Goal: Book appointment/travel/reservation

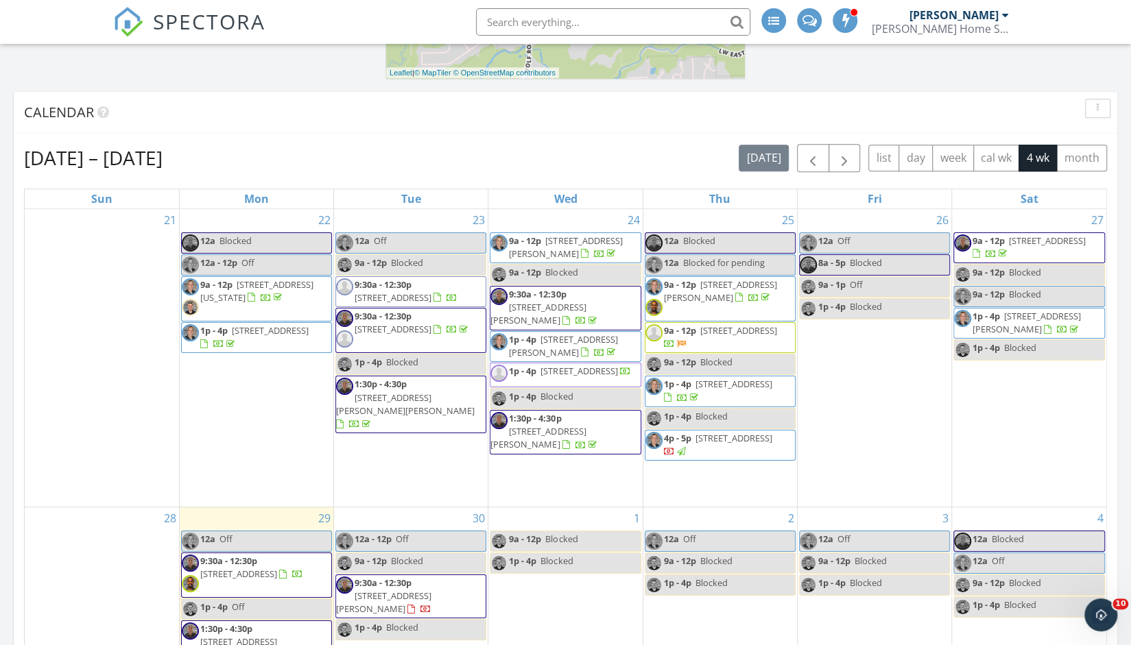
scroll to position [649, 0]
click at [769, 329] on span "9a - 12p 347 49th Ave, Bellwood 60104" at bounding box center [719, 337] width 149 height 27
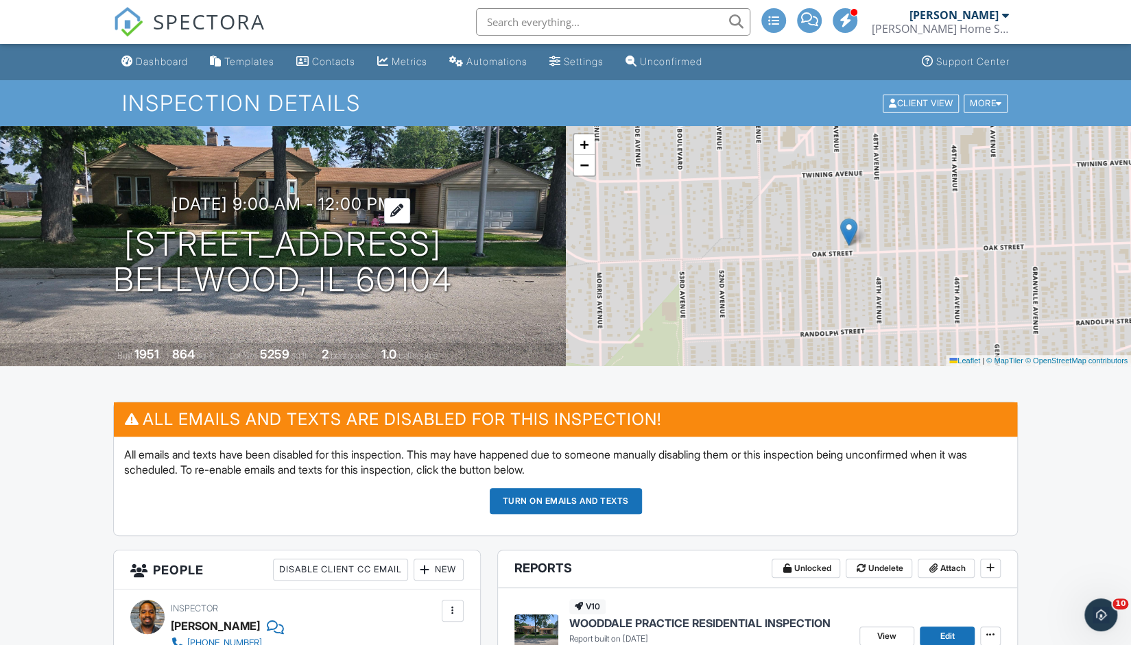
click at [229, 202] on h3 "09/25/2025 9:00 am - 12:00 pm" at bounding box center [282, 204] width 221 height 19
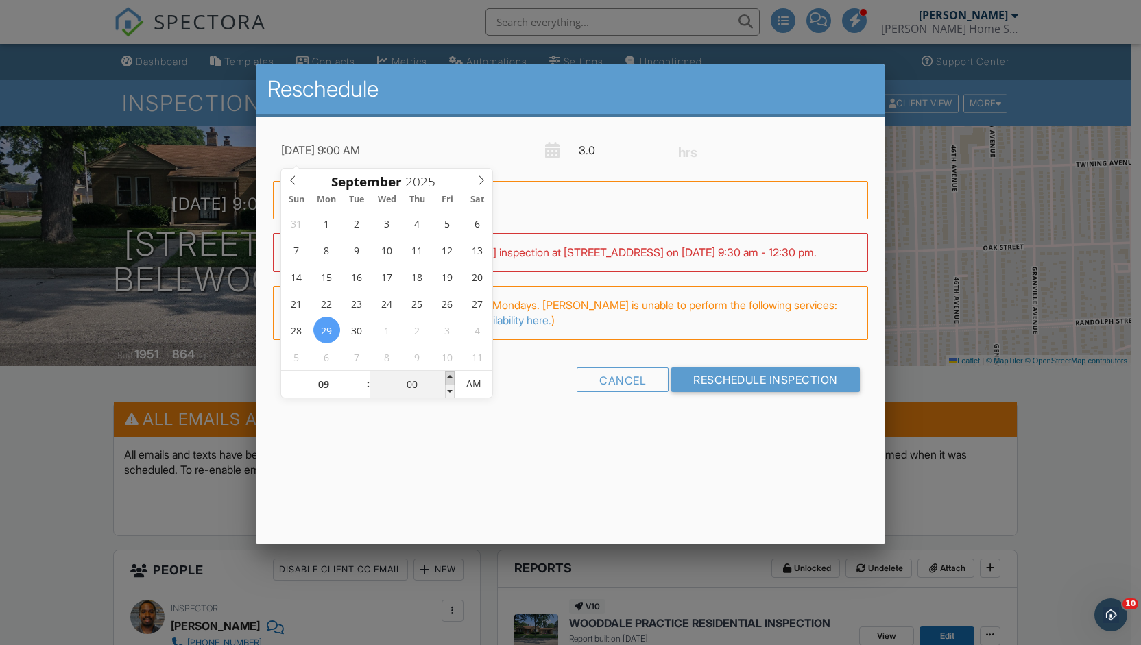
type input "09/29/2025 9:05 AM"
type input "05"
click at [448, 379] on span at bounding box center [450, 378] width 10 height 14
type input "09/29/2025 9:10 AM"
type input "10"
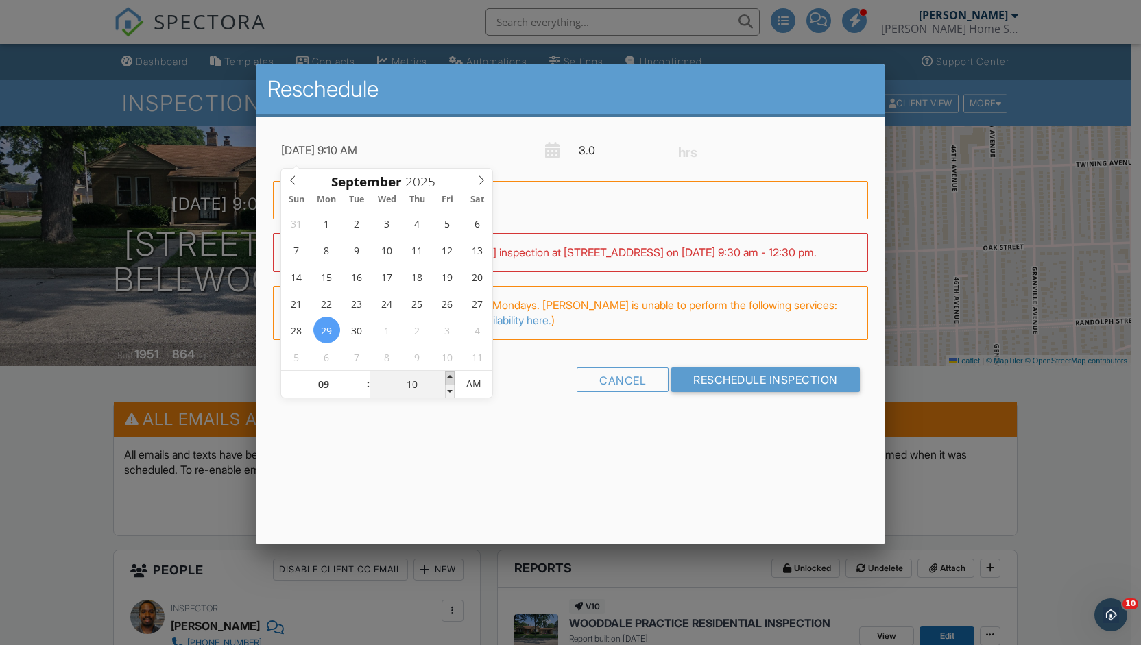
click at [448, 379] on span at bounding box center [450, 378] width 10 height 14
type input "09/29/2025 9:15 AM"
type input "15"
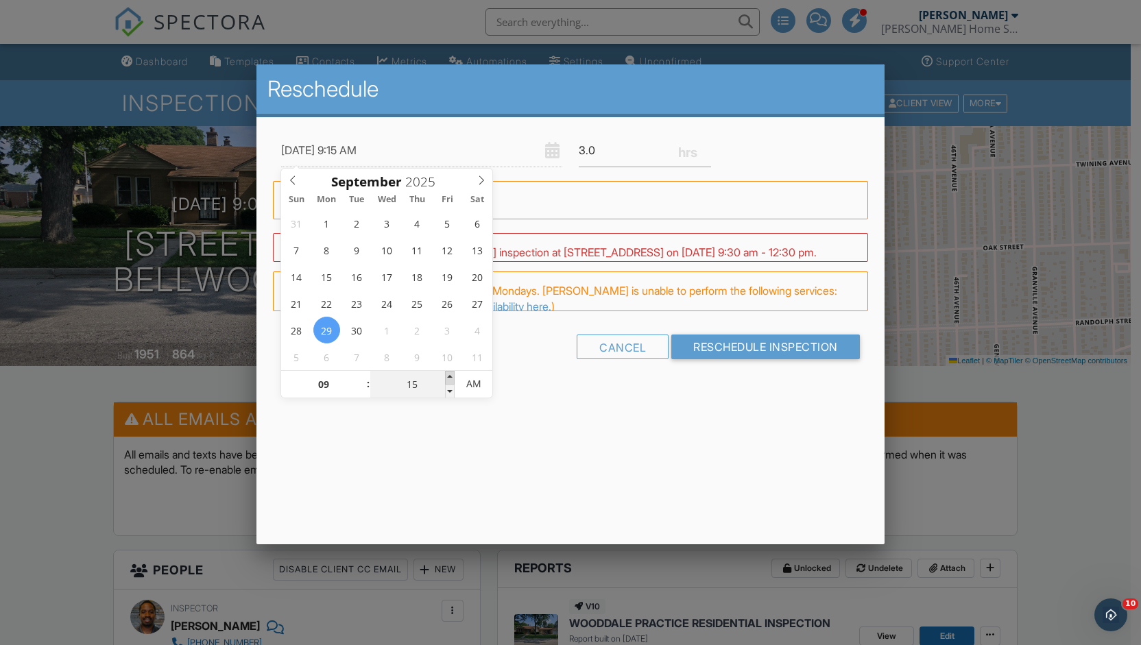
click at [448, 379] on span at bounding box center [450, 378] width 10 height 14
type input "09/29/2025 9:20 AM"
type input "20"
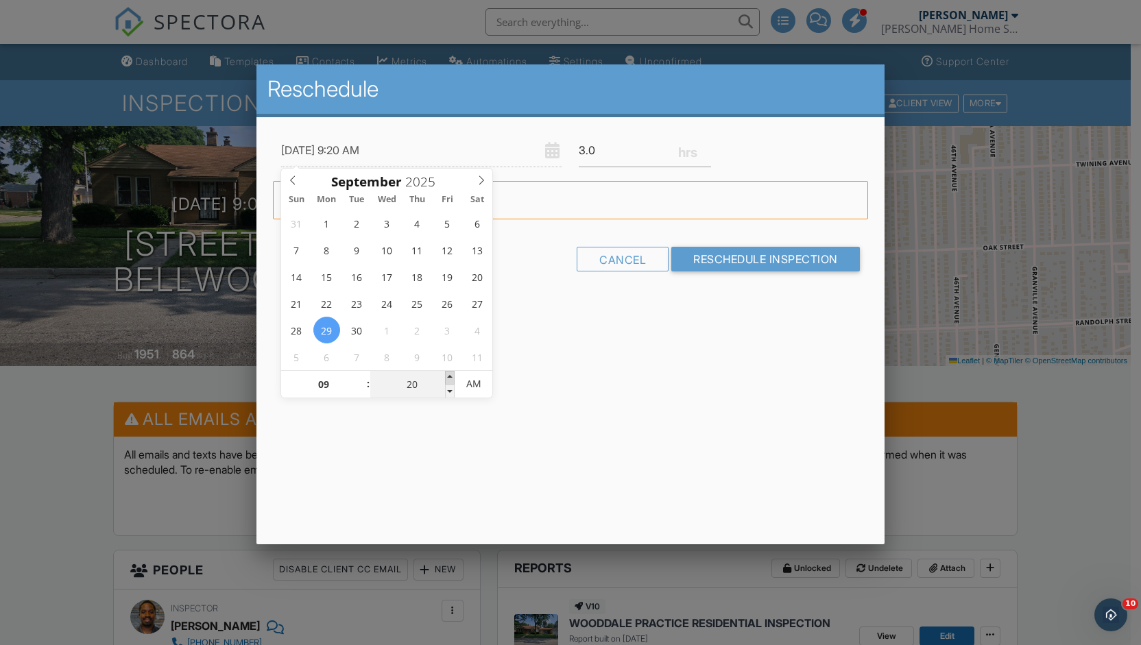
click at [448, 379] on span at bounding box center [450, 378] width 10 height 14
type input "09/29/2025 9:25 AM"
type input "25"
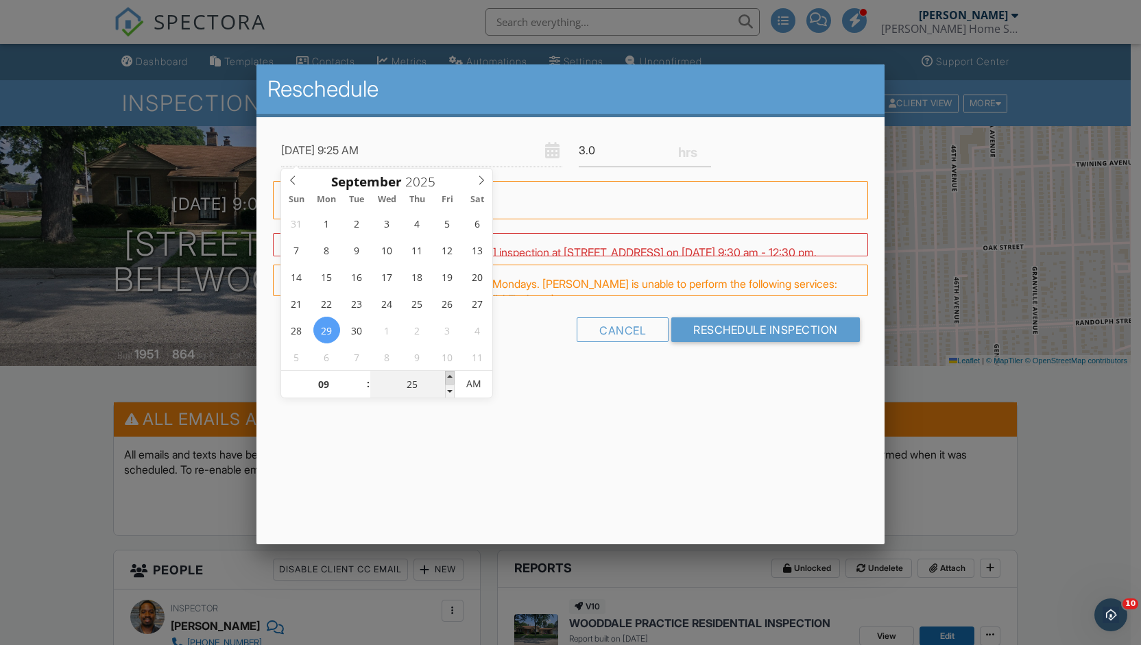
click at [448, 379] on span at bounding box center [450, 378] width 10 height 14
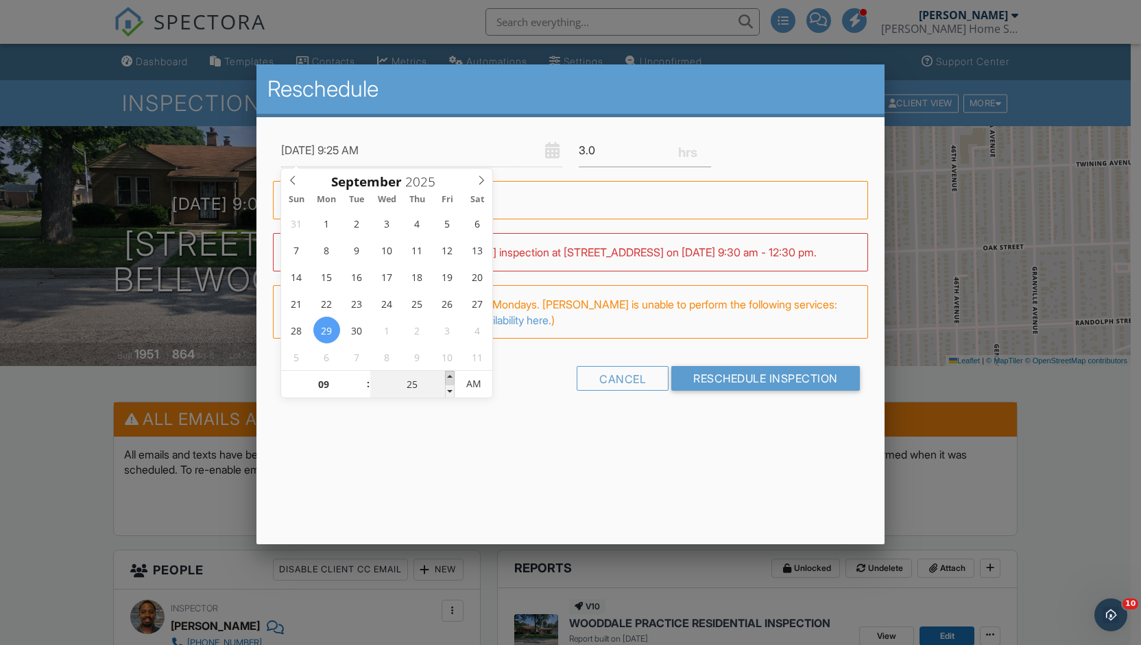
type input "[DATE] 9:30 AM"
type input "30"
click at [448, 379] on span at bounding box center [450, 378] width 10 height 14
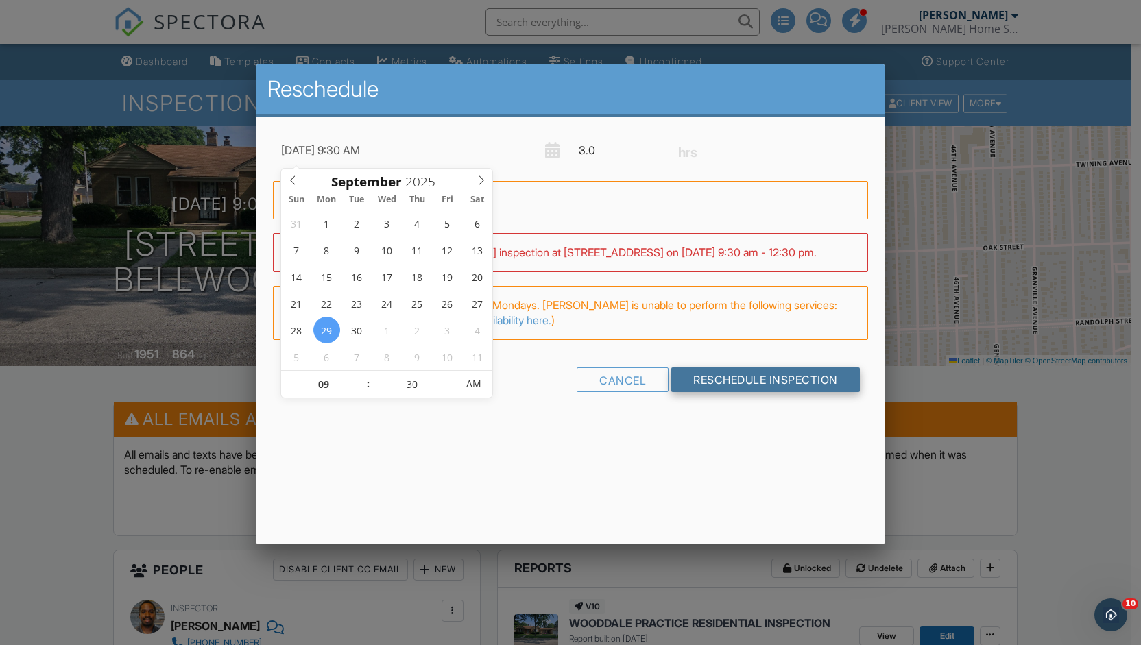
click at [747, 371] on input "Reschedule Inspection" at bounding box center [765, 380] width 189 height 25
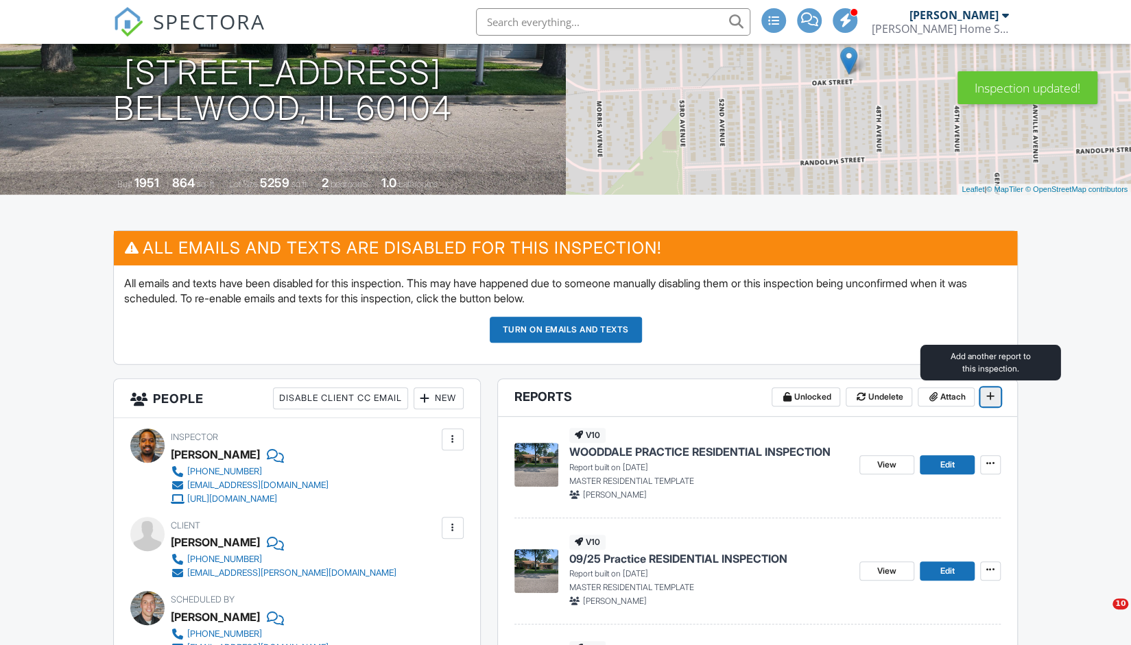
click at [989, 397] on icon at bounding box center [990, 397] width 8 height 10
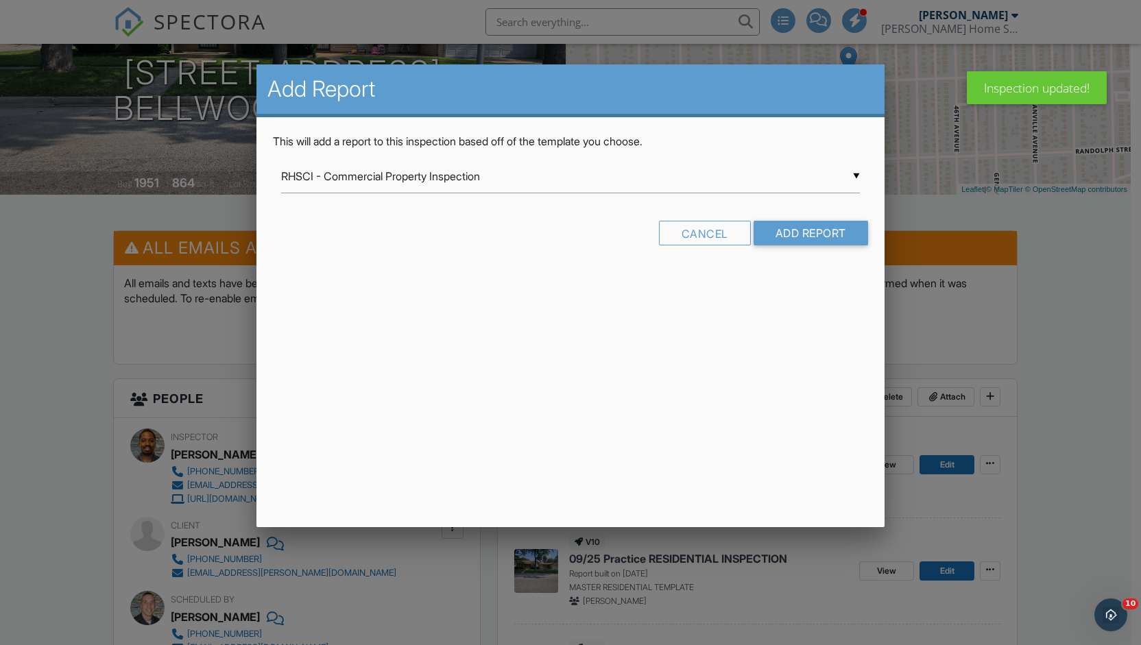
click at [491, 176] on div "▼ RHSCI - Commercial Property Inspection RHSCI - Commercial Property Inspection…" at bounding box center [570, 177] width 578 height 34
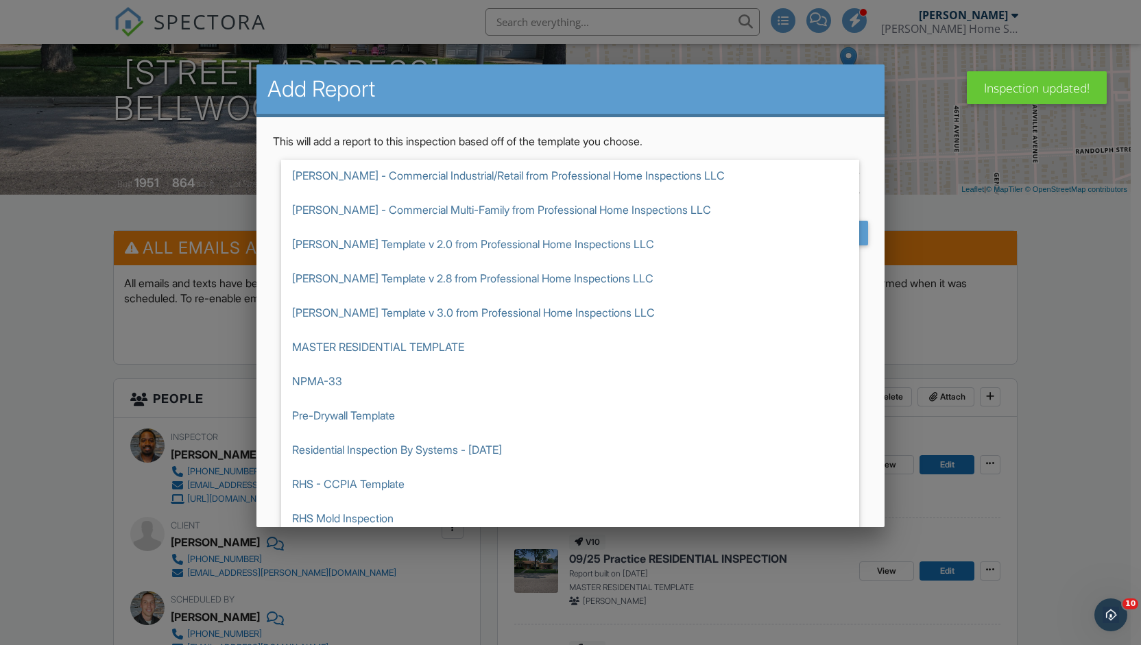
scroll to position [378, 0]
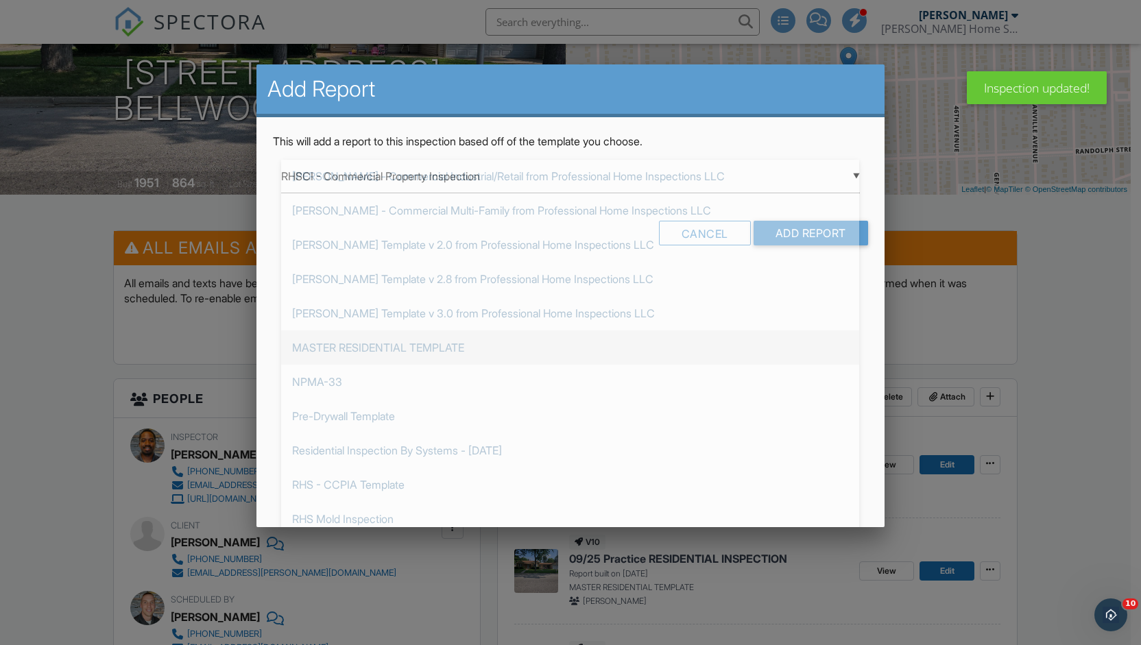
click at [473, 353] on span "MASTER RESIDENTIAL TEMPLATE" at bounding box center [570, 348] width 578 height 34
type input "MASTER RESIDENTIAL TEMPLATE"
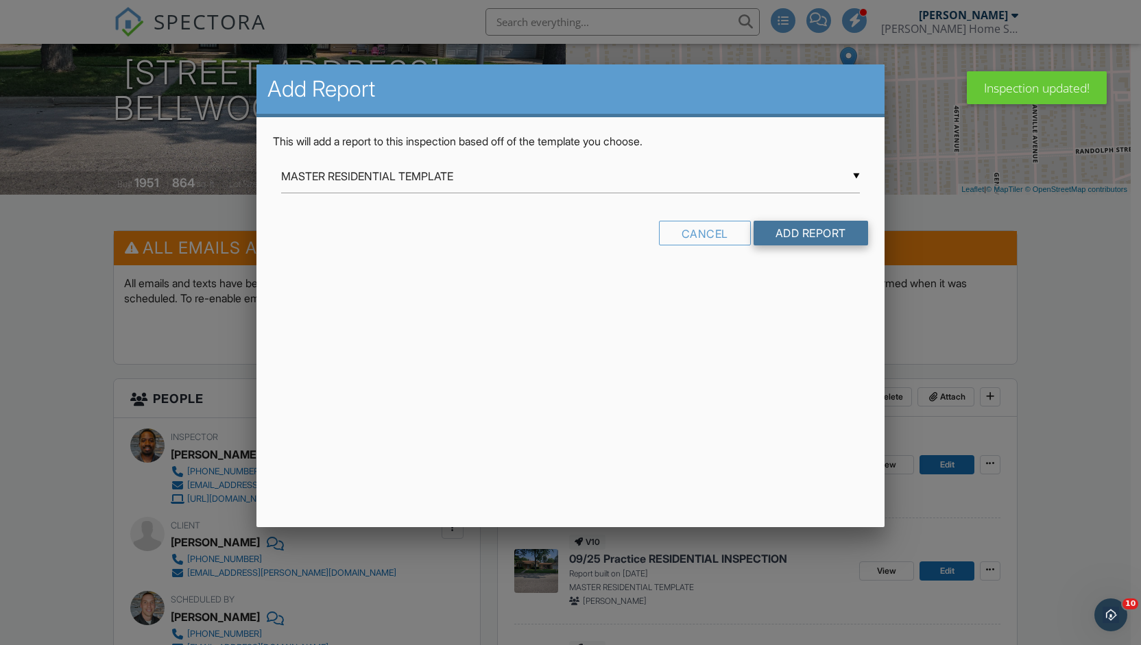
click at [812, 236] on input "Add Report" at bounding box center [811, 233] width 115 height 25
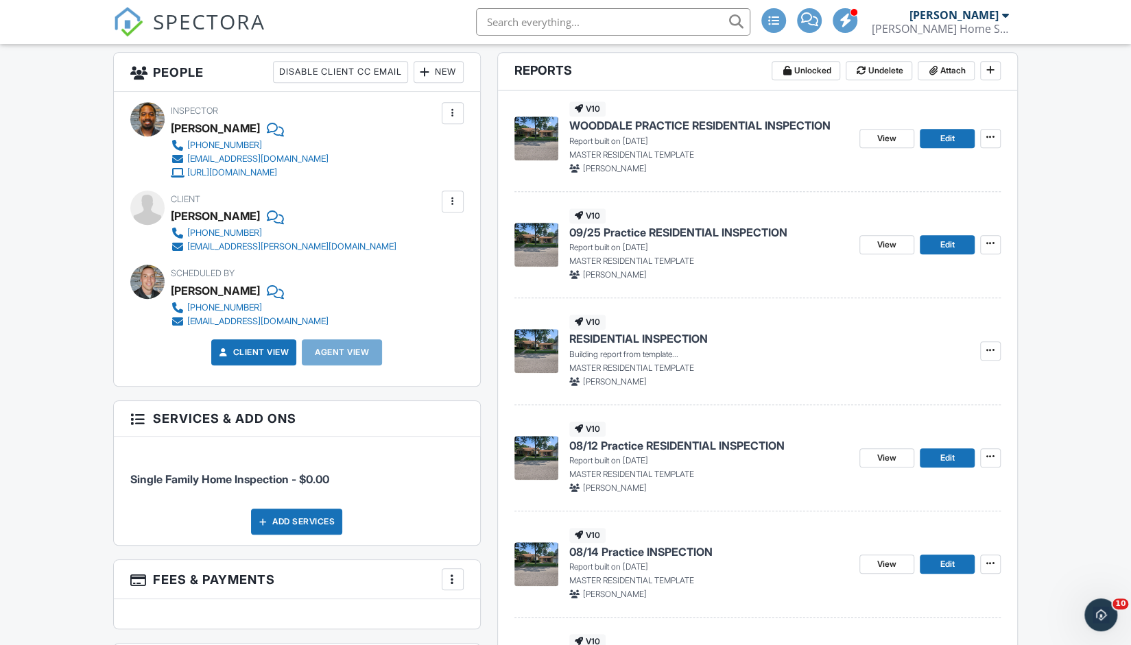
scroll to position [497, 0]
click at [931, 355] on link "Edit" at bounding box center [947, 351] width 55 height 19
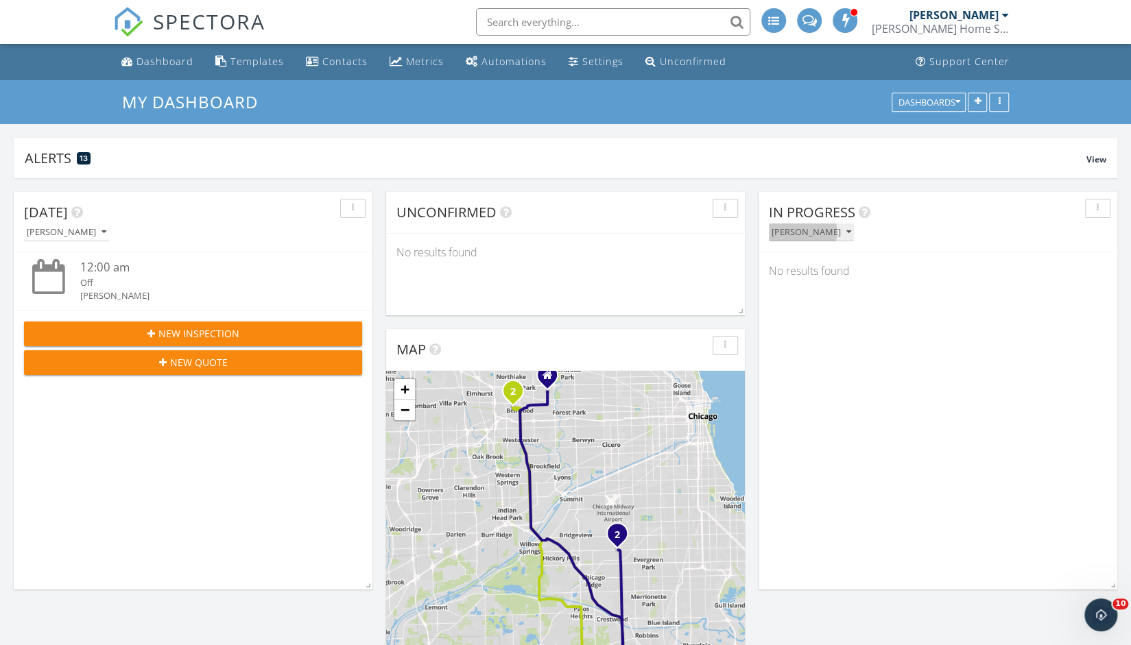
click at [822, 232] on div "[PERSON_NAME]" at bounding box center [811, 233] width 80 height 10
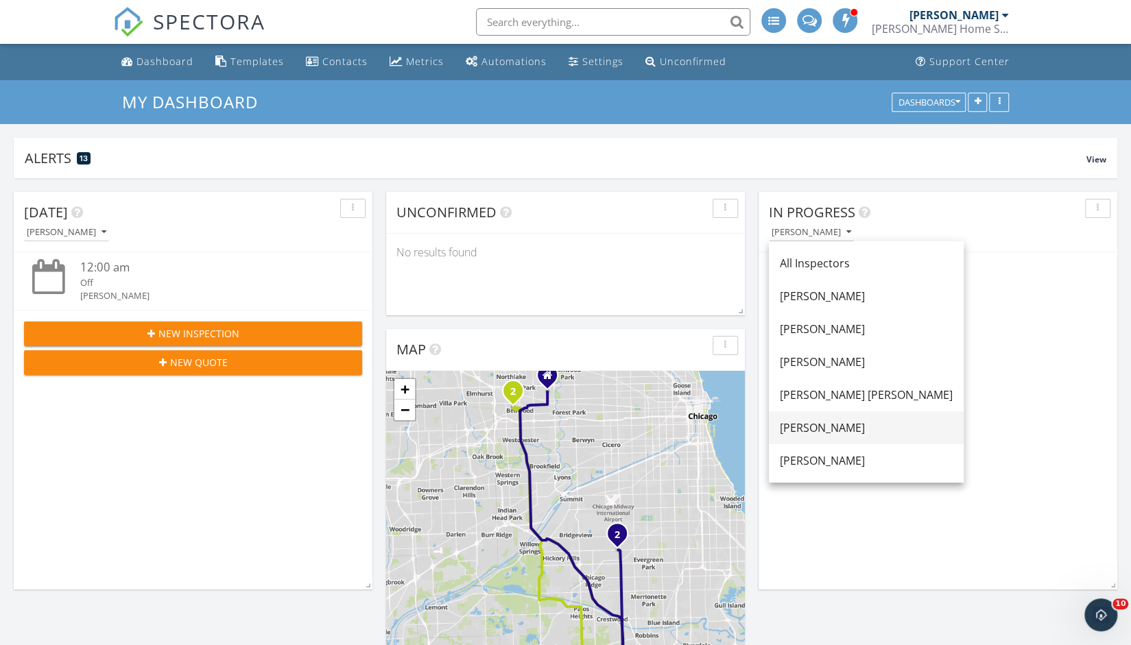
click at [809, 422] on div "[PERSON_NAME]" at bounding box center [866, 428] width 173 height 16
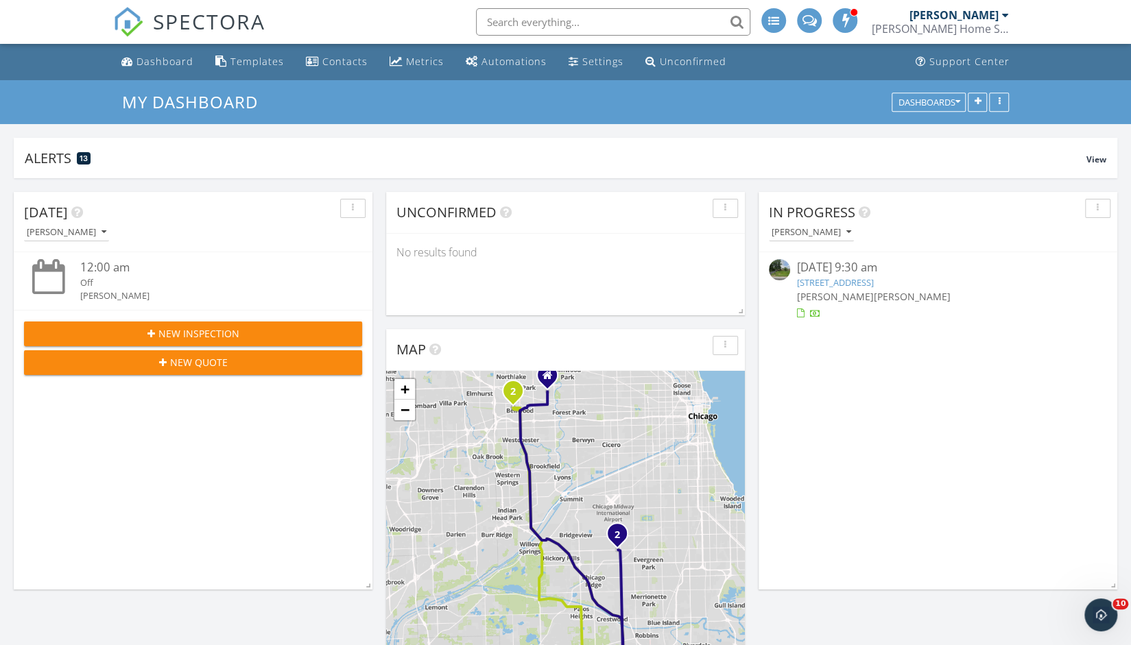
click at [874, 285] on link "5500 177th St, Tinley Park, IL 60477" at bounding box center [835, 282] width 77 height 12
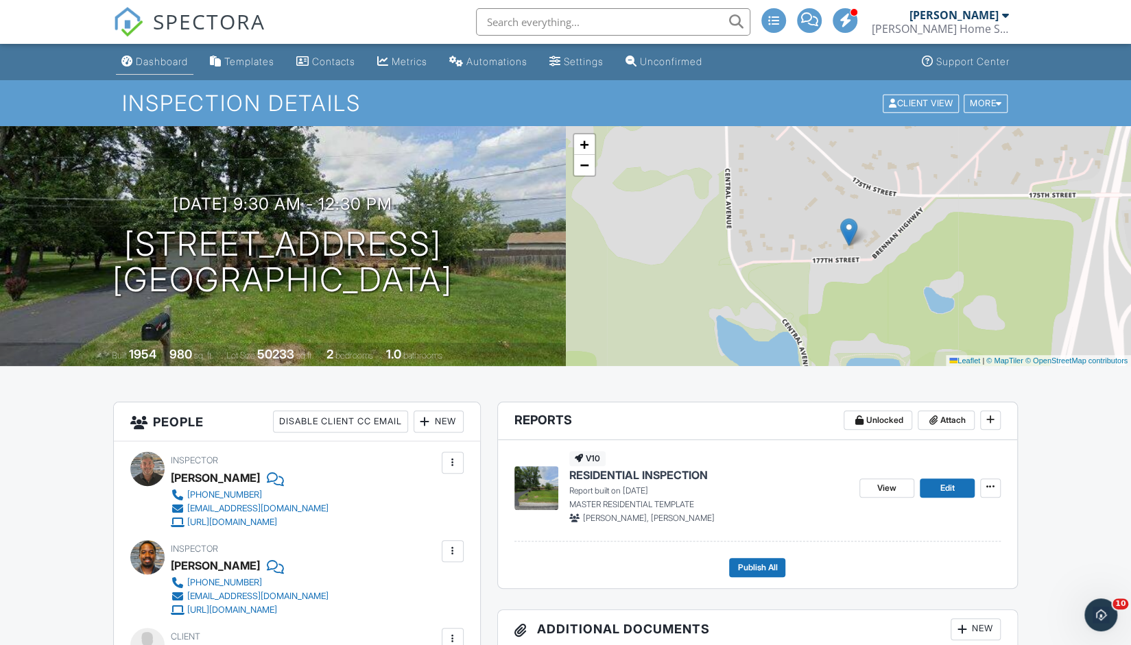
click at [165, 60] on div "Dashboard" at bounding box center [162, 62] width 52 height 12
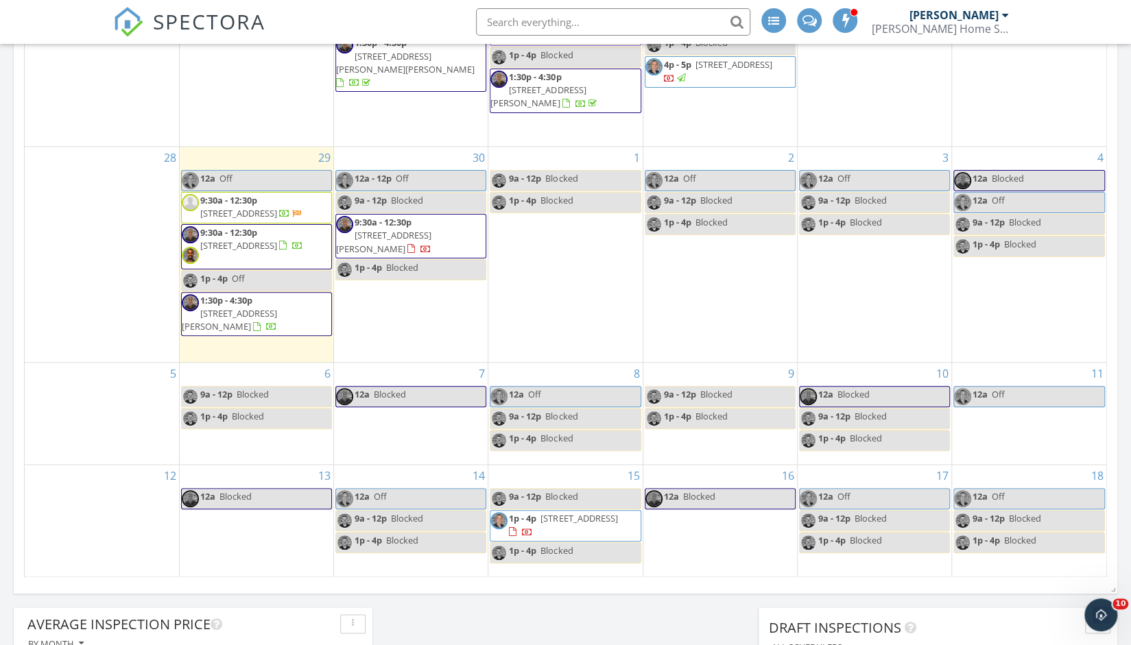
scroll to position [854, 0]
